Goal: Transaction & Acquisition: Obtain resource

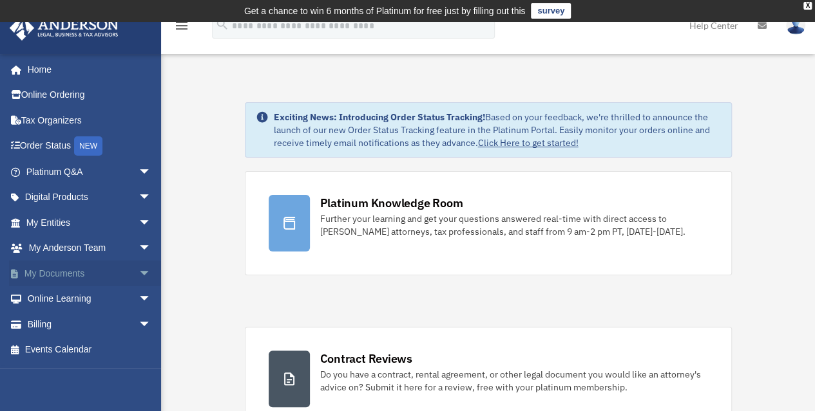
click at [106, 272] on link "My Documents arrow_drop_down" at bounding box center [90, 274] width 162 height 26
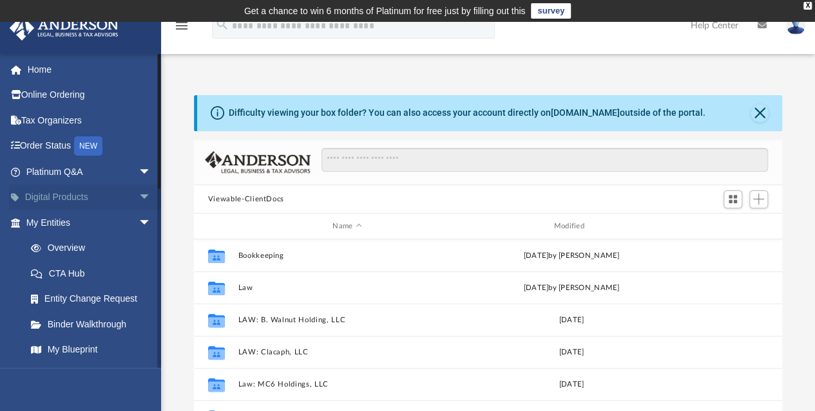
scroll to position [283, 578]
click at [138, 195] on span "arrow_drop_down" at bounding box center [151, 198] width 26 height 26
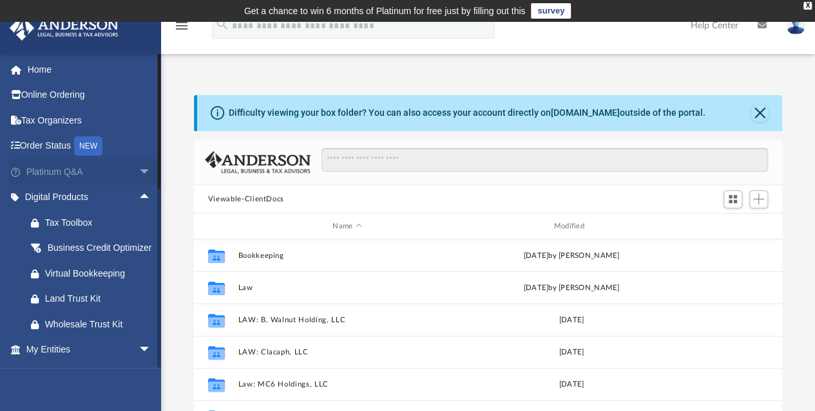
click at [138, 165] on span "arrow_drop_down" at bounding box center [151, 172] width 26 height 26
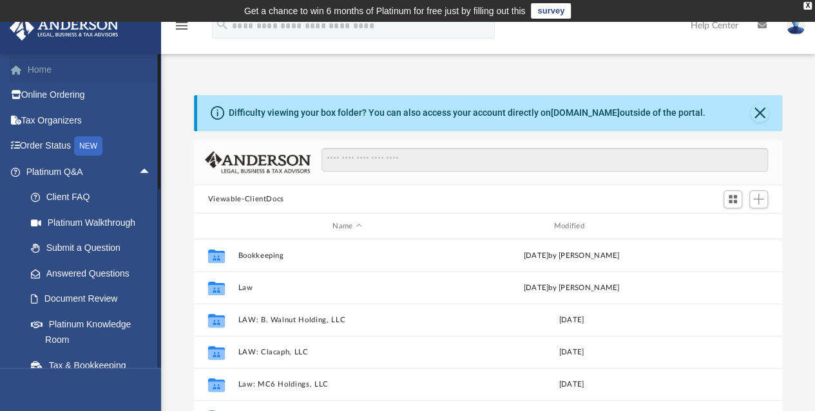
click at [42, 71] on link "Home" at bounding box center [90, 70] width 162 height 26
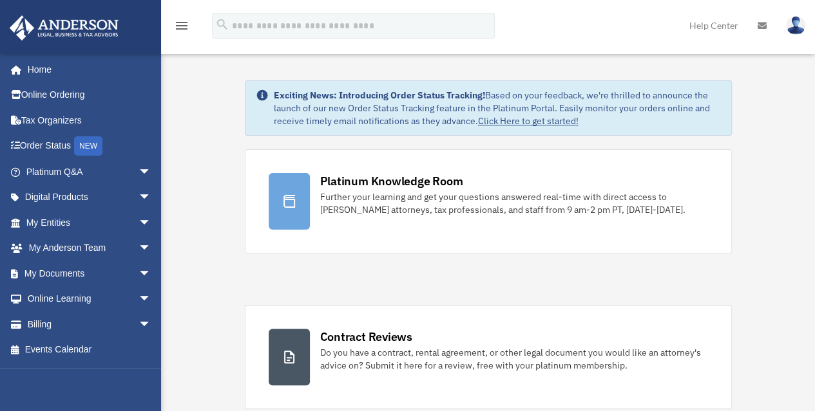
click at [44, 67] on div "tombrinkmann@gmail.com Sign Out tombrinkmann@gmail.com Home Online Ordering Tax…" at bounding box center [80, 258] width 161 height 411
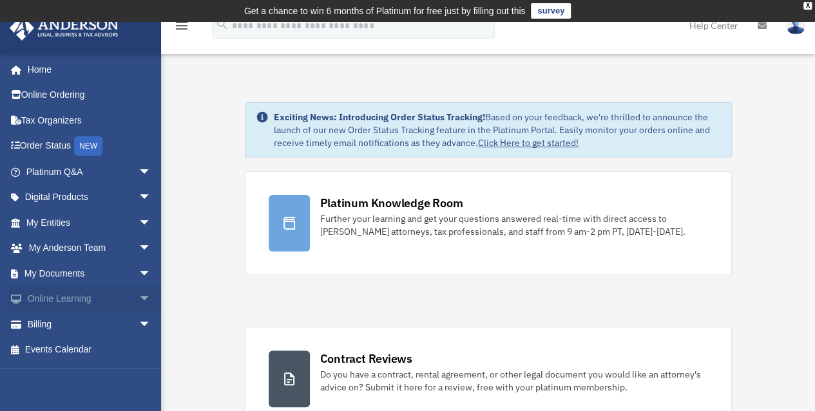
click at [138, 301] on span "arrow_drop_down" at bounding box center [151, 300] width 26 height 26
click at [138, 301] on span "arrow_drop_up" at bounding box center [151, 300] width 26 height 26
click at [138, 272] on span "arrow_drop_down" at bounding box center [151, 274] width 26 height 26
click at [97, 349] on link "Forms Library" at bounding box center [94, 350] width 153 height 26
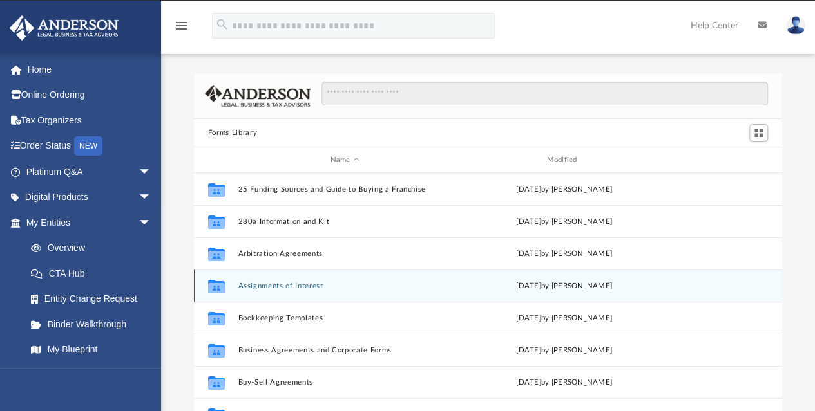
scroll to position [283, 578]
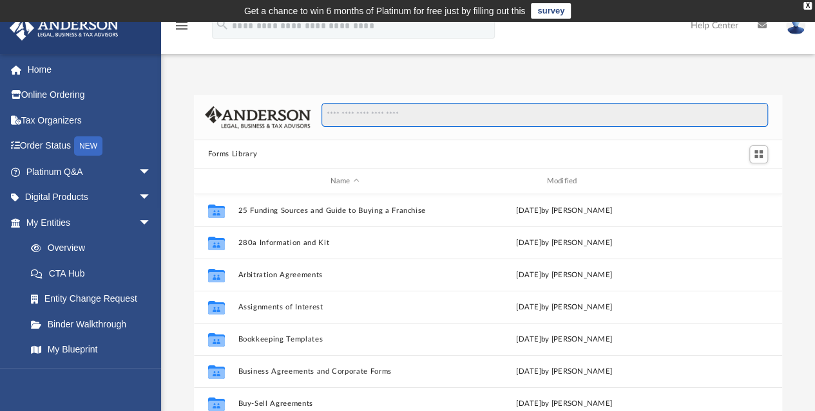
click at [395, 118] on input "Search files and folders" at bounding box center [544, 115] width 446 height 24
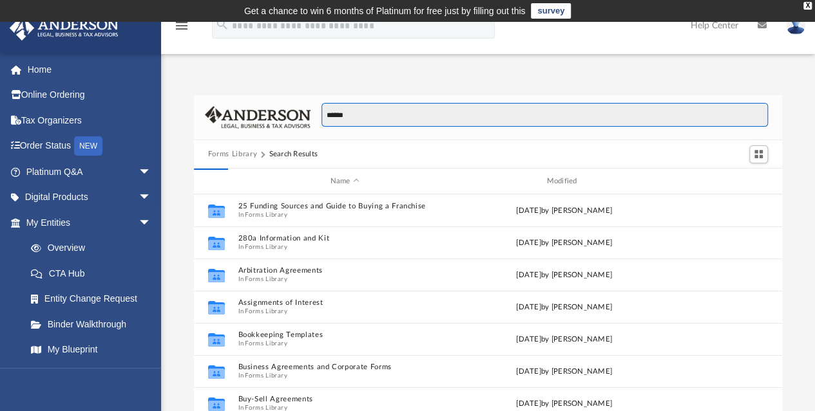
type input "******"
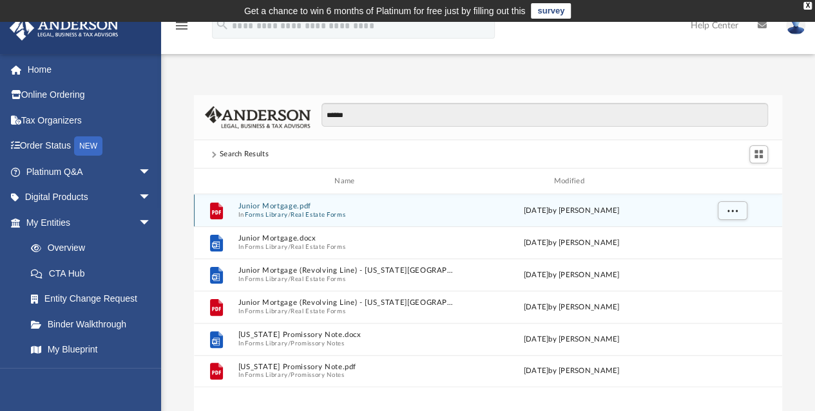
click at [307, 207] on button "Junior Mortgage.pdf" at bounding box center [347, 206] width 218 height 8
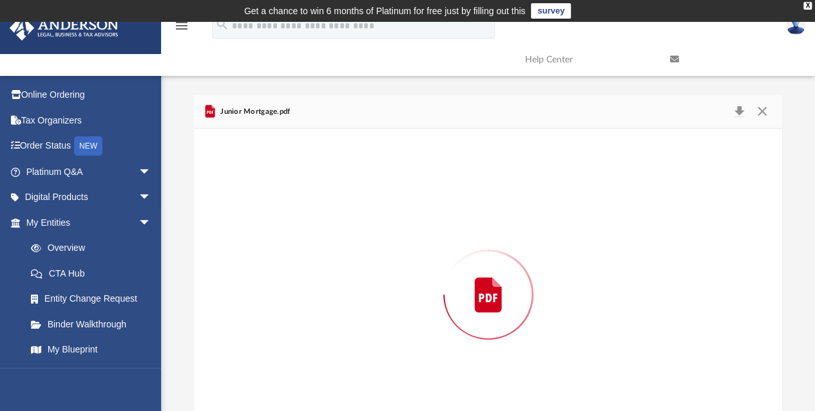
scroll to position [50, 0]
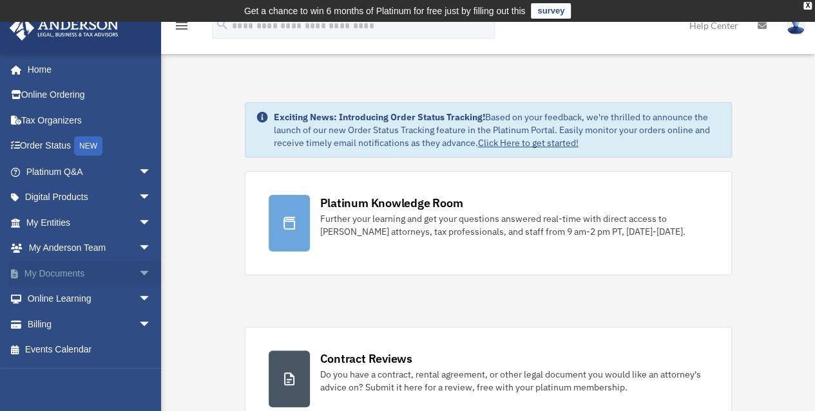
click at [138, 272] on span "arrow_drop_down" at bounding box center [151, 274] width 26 height 26
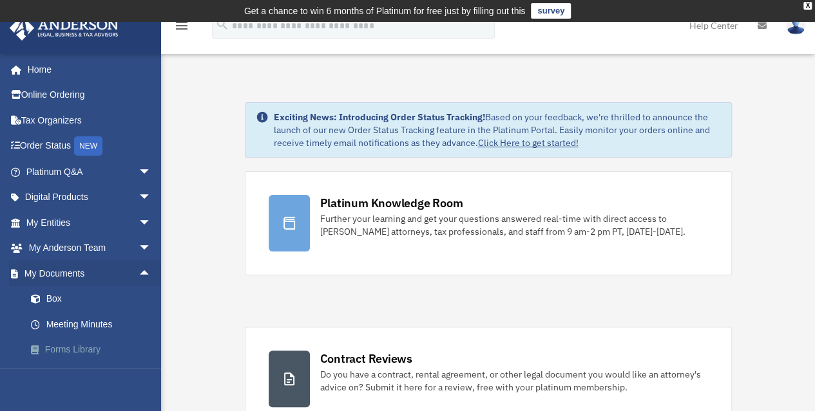
click at [100, 350] on link "Forms Library" at bounding box center [94, 350] width 153 height 26
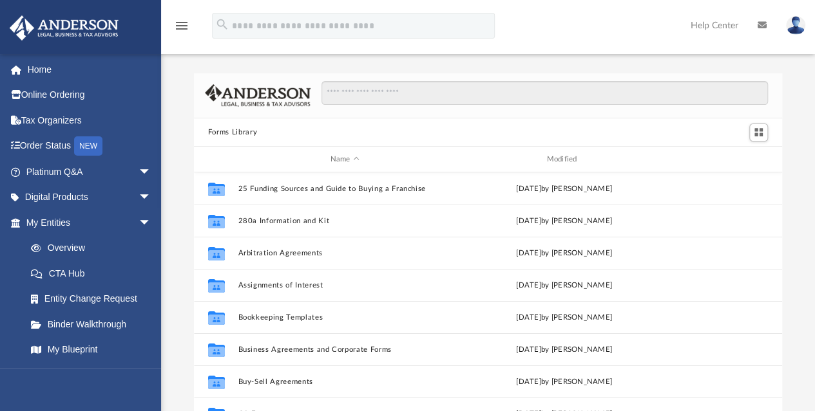
scroll to position [283, 578]
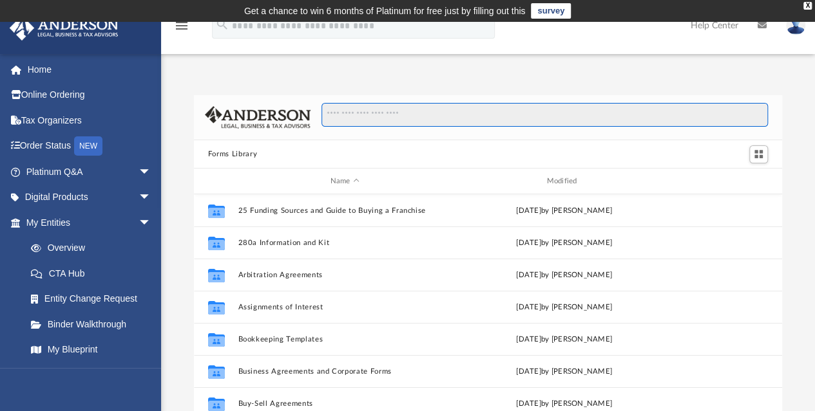
click at [368, 114] on input "Search files and folders" at bounding box center [544, 115] width 446 height 24
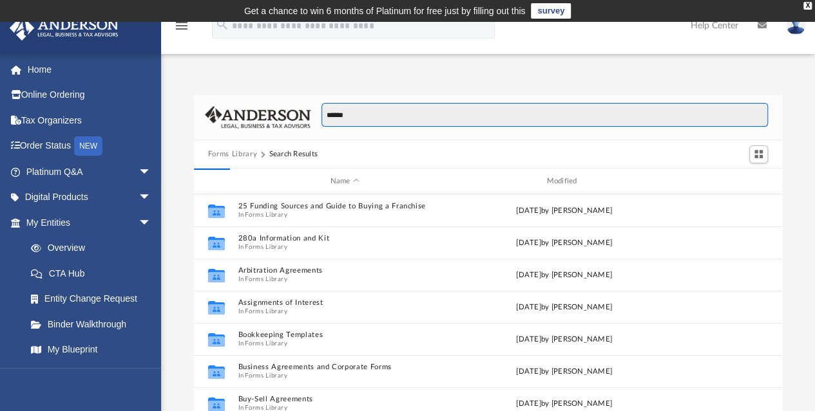
type input "******"
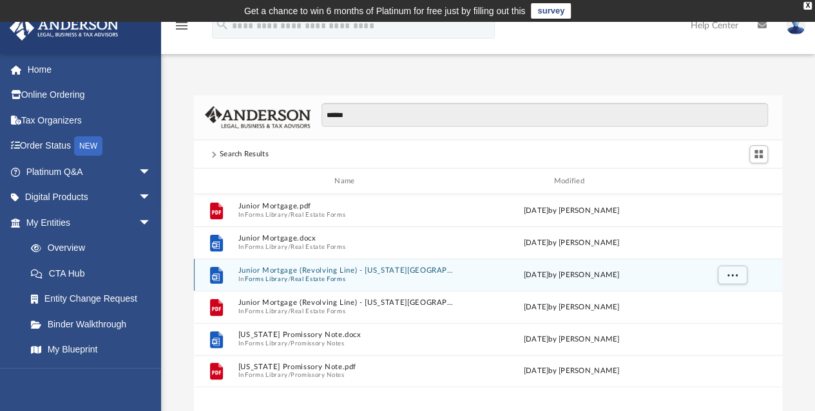
click at [329, 272] on button "Junior Mortgage (Revolving Line) - [US_STATE][GEOGRAPHIC_DATA]docx" at bounding box center [347, 271] width 218 height 8
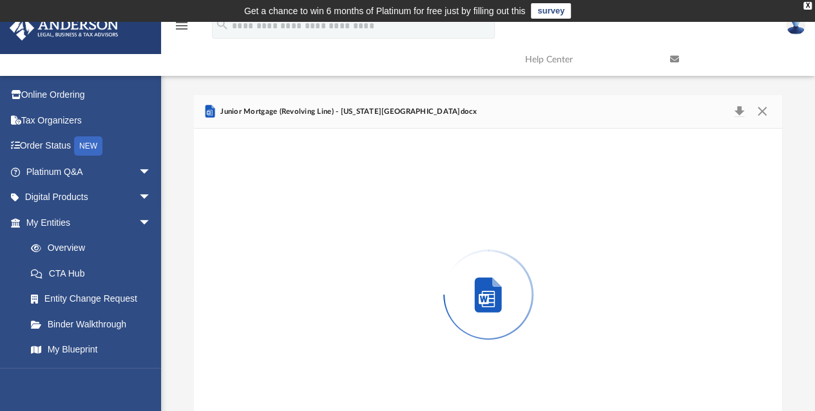
scroll to position [50, 0]
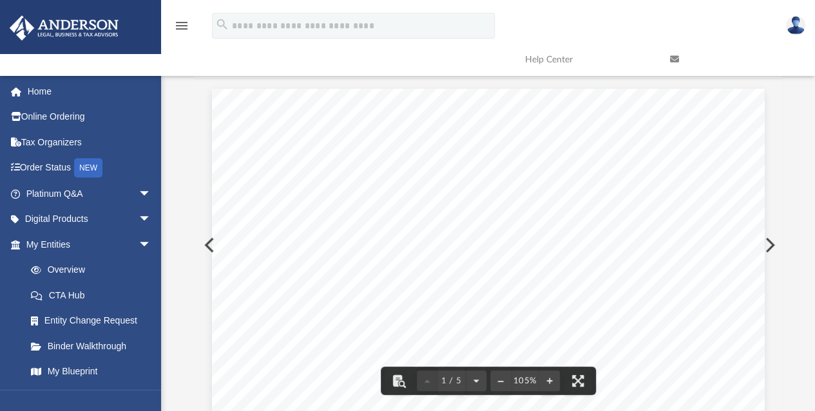
click at [437, 281] on span "_______________dollars" at bounding box center [452, 286] width 97 height 10
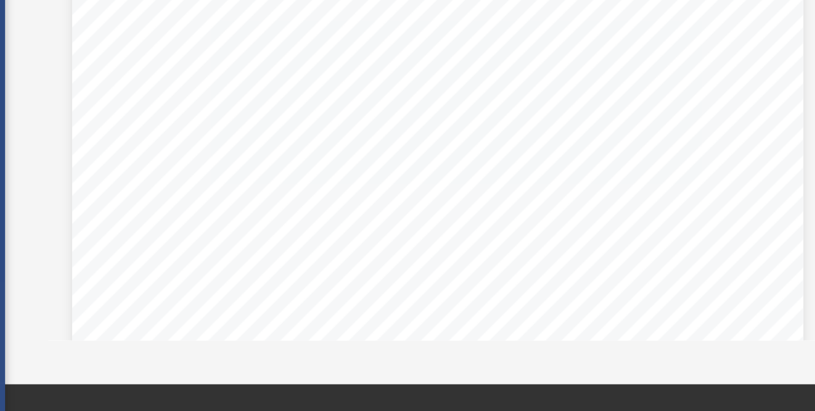
scroll to position [104, 0]
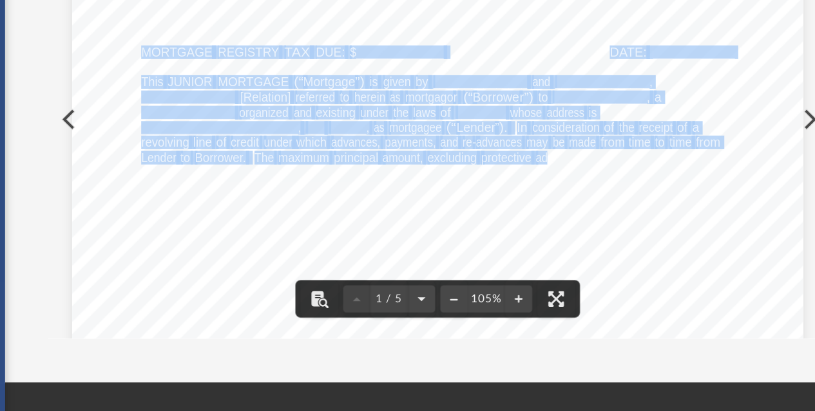
drag, startPoint x: 543, startPoint y: 196, endPoint x: 564, endPoint y: 223, distance: 34.4
click at [212, 34] on span "_________________________, ___ ______, as mortgagee (“ Lender ”). In considerat…" at bounding box center [212, 34] width 0 height 0
click at [562, 284] on div "Mortgage -- Page 1 of 5 MORTGAGE REGISTRY TAX DUE: $______________ DATE: ______…" at bounding box center [488, 391] width 552 height 715
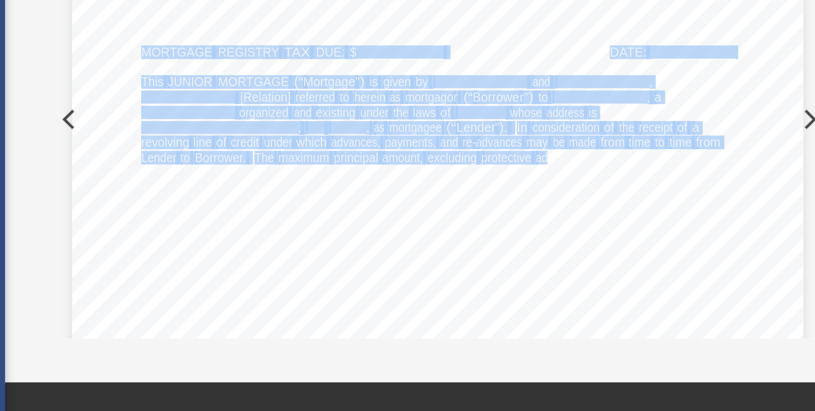
scroll to position [0, 0]
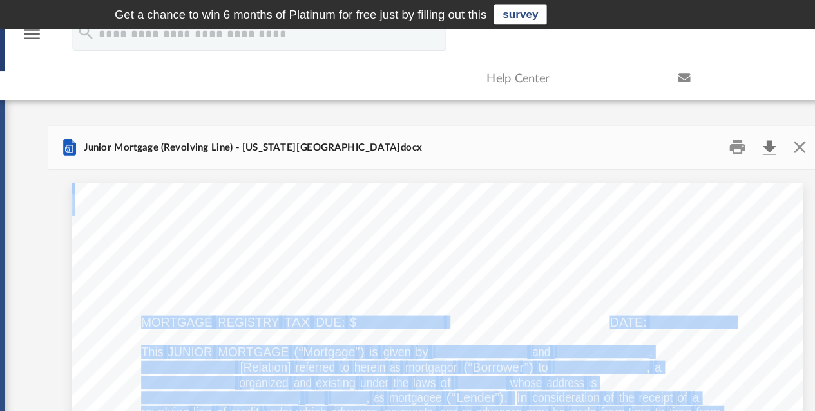
click at [739, 116] on button "Download" at bounding box center [738, 112] width 23 height 20
click at [281, 266] on span "Page 1" at bounding box center [282, 267] width 3 height 10
